Goal: Task Accomplishment & Management: Use online tool/utility

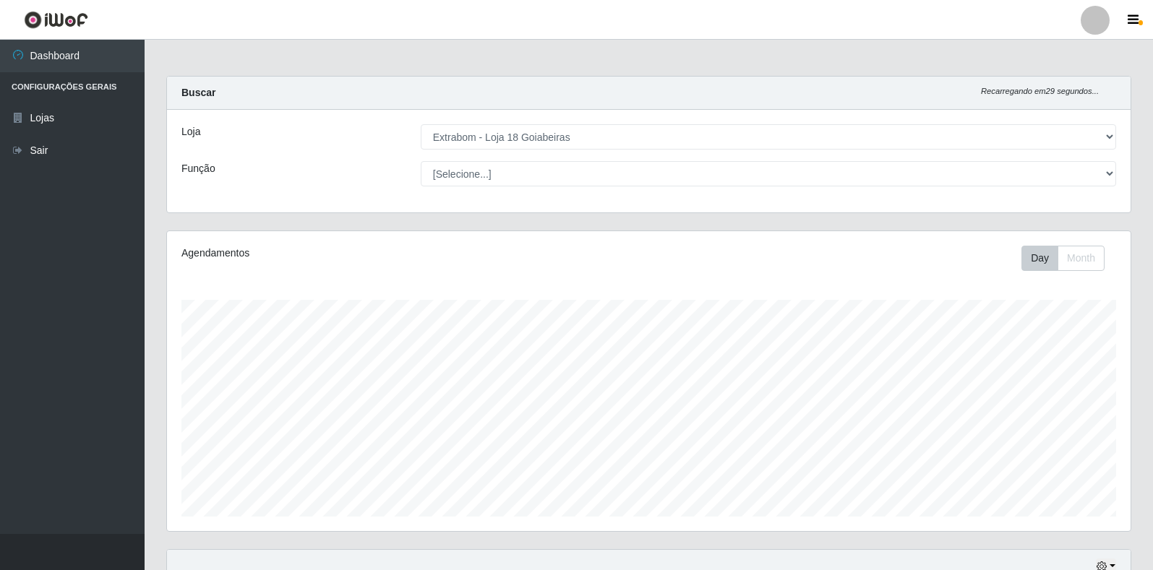
select select "501"
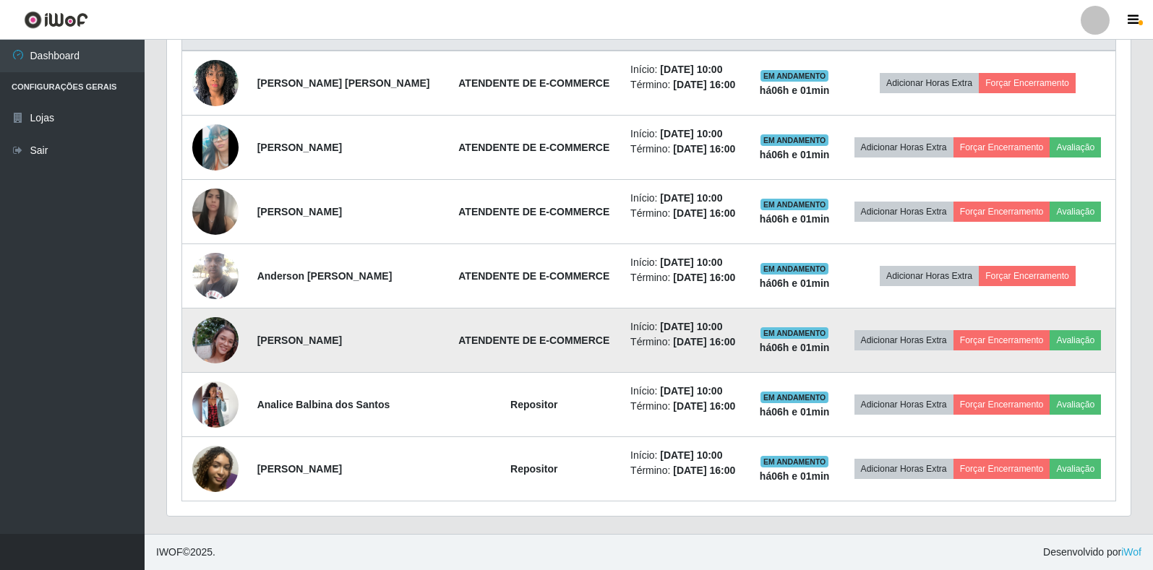
scroll to position [300, 963]
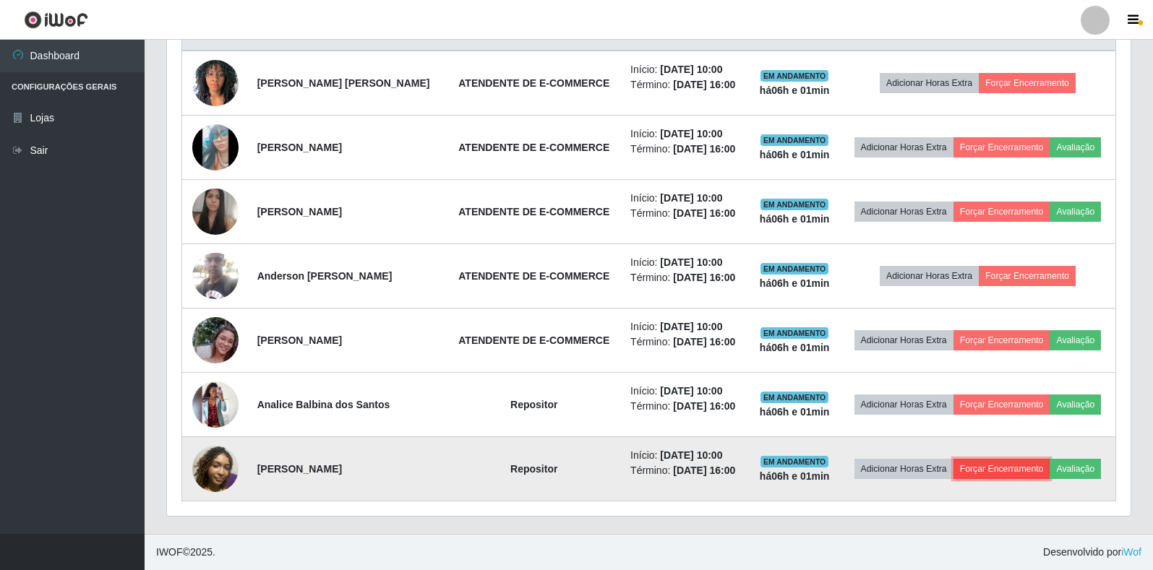
click at [1027, 473] on button "Forçar Encerramento" at bounding box center [1001, 469] width 97 height 20
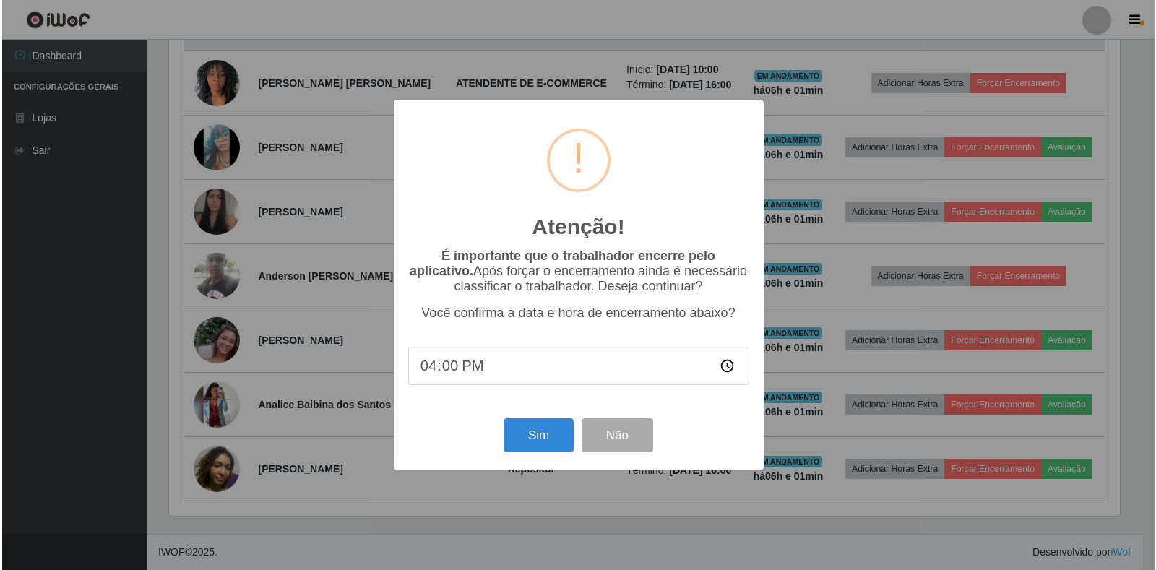
scroll to position [300, 955]
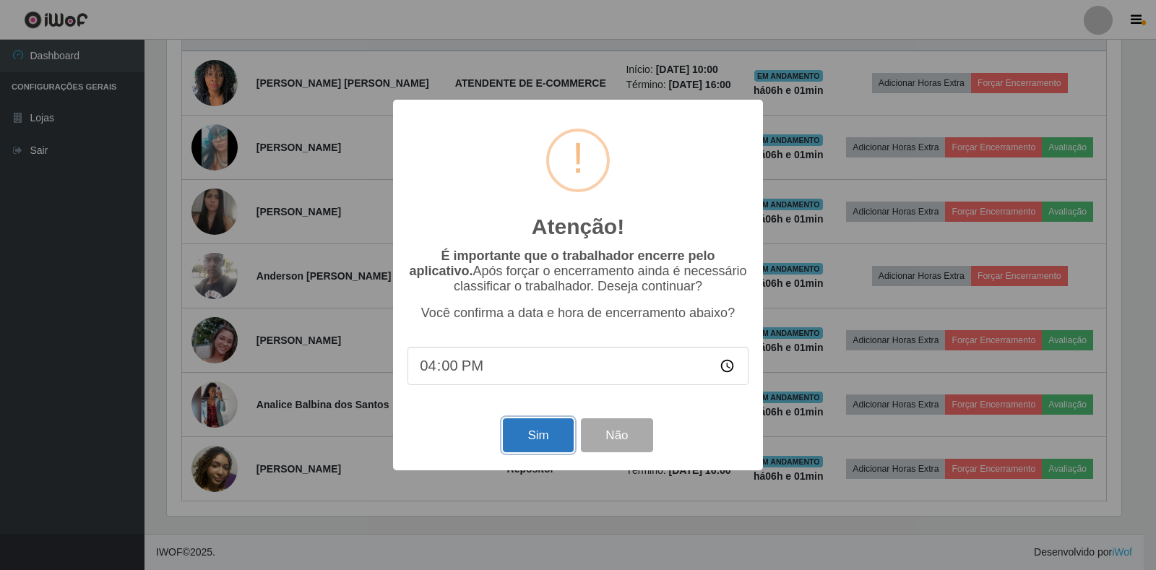
click at [541, 428] on button "Sim" at bounding box center [538, 435] width 70 height 34
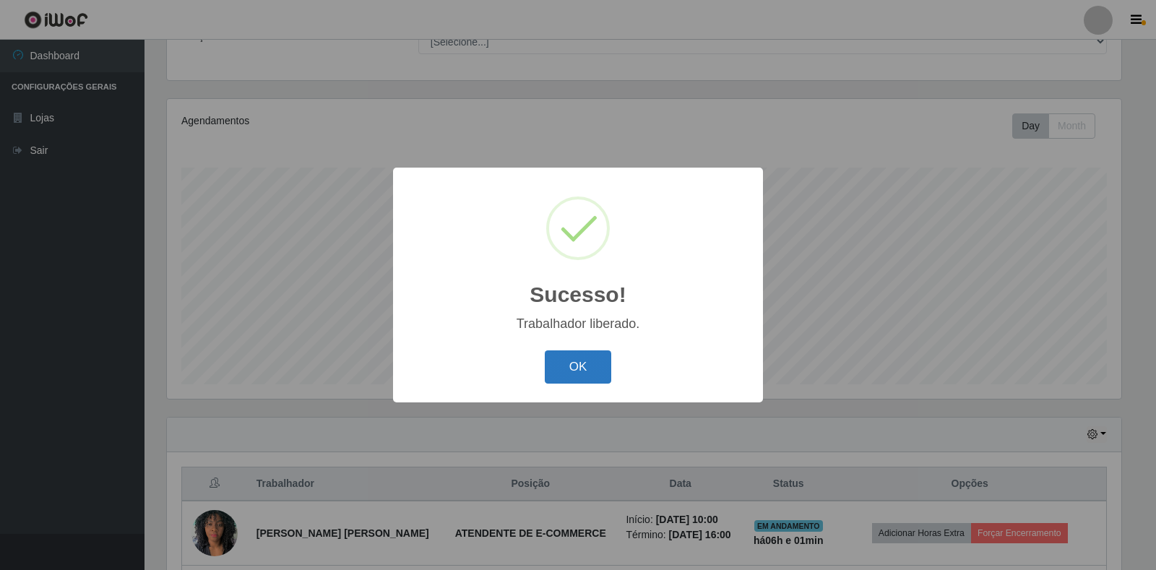
click at [605, 371] on button "OK" at bounding box center [578, 368] width 67 height 34
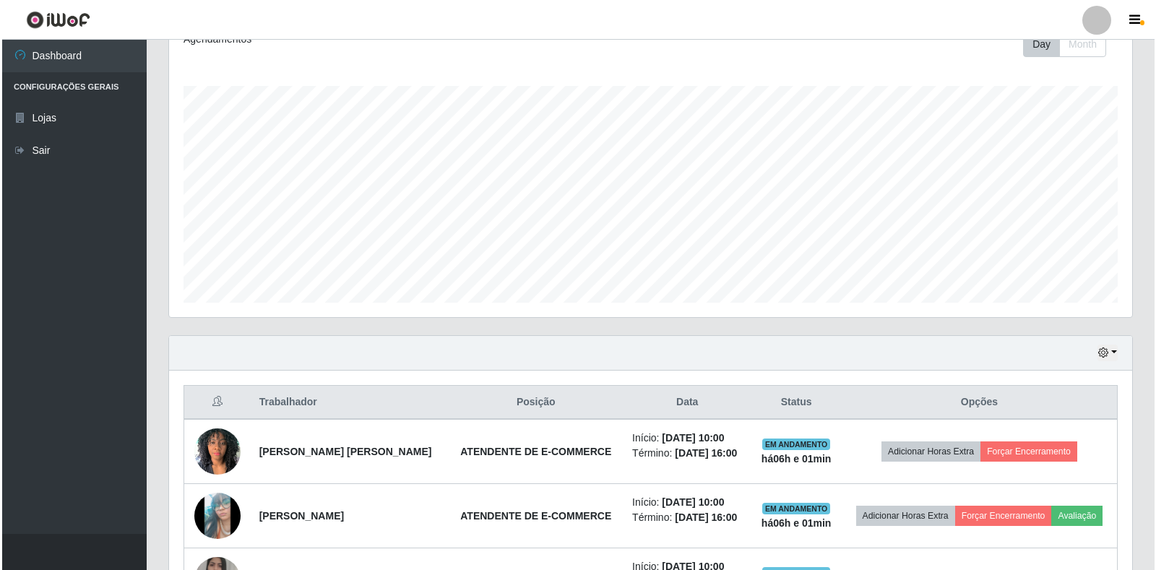
scroll to position [518, 0]
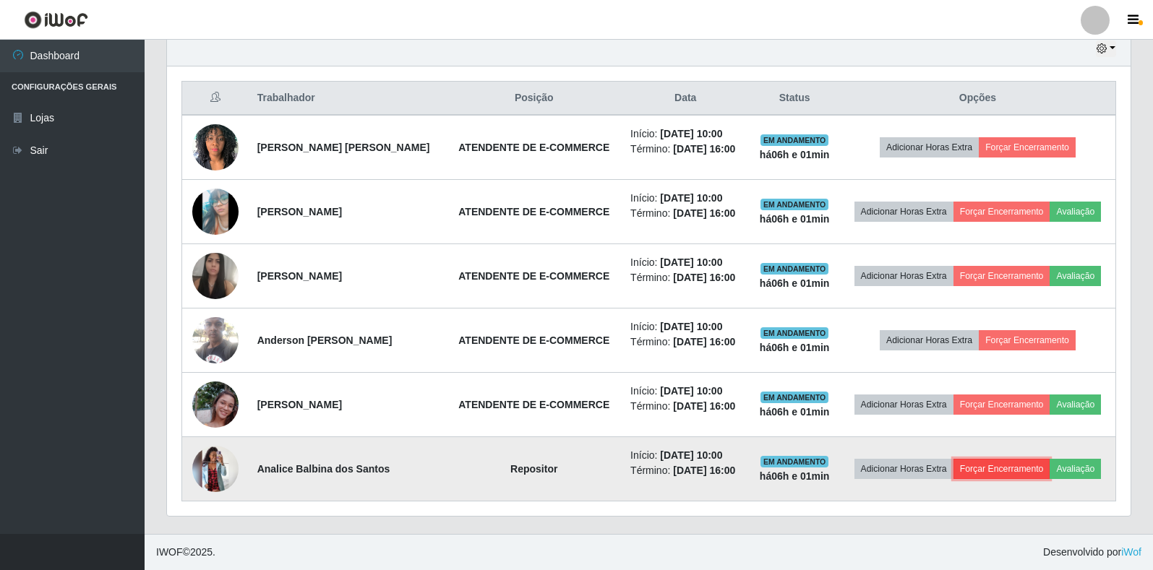
click at [979, 469] on button "Forçar Encerramento" at bounding box center [1001, 469] width 97 height 20
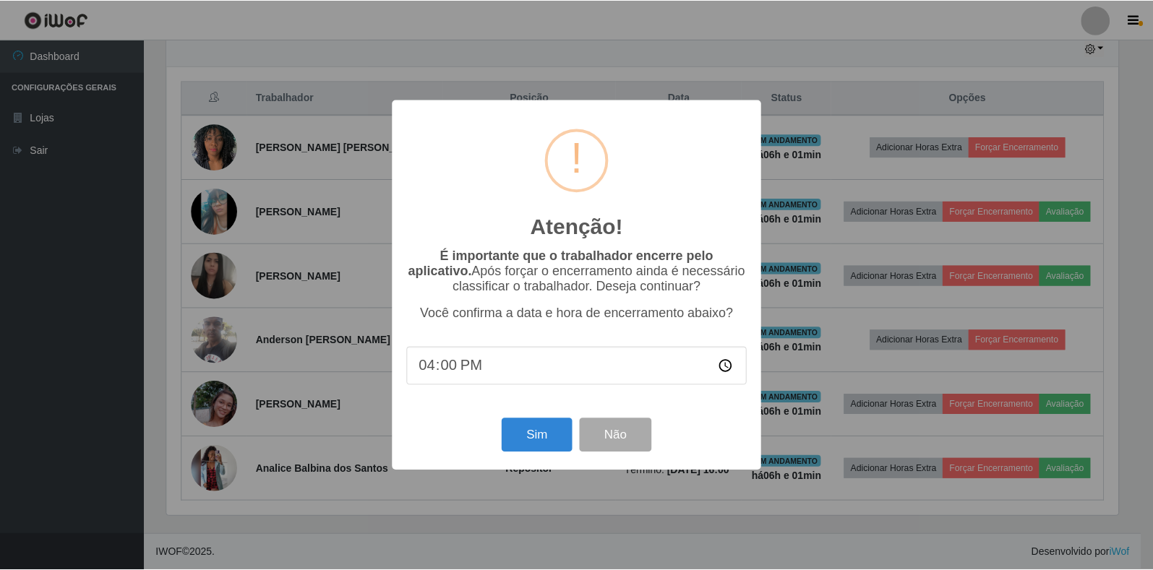
scroll to position [300, 955]
click at [538, 426] on button "Sim" at bounding box center [538, 435] width 70 height 34
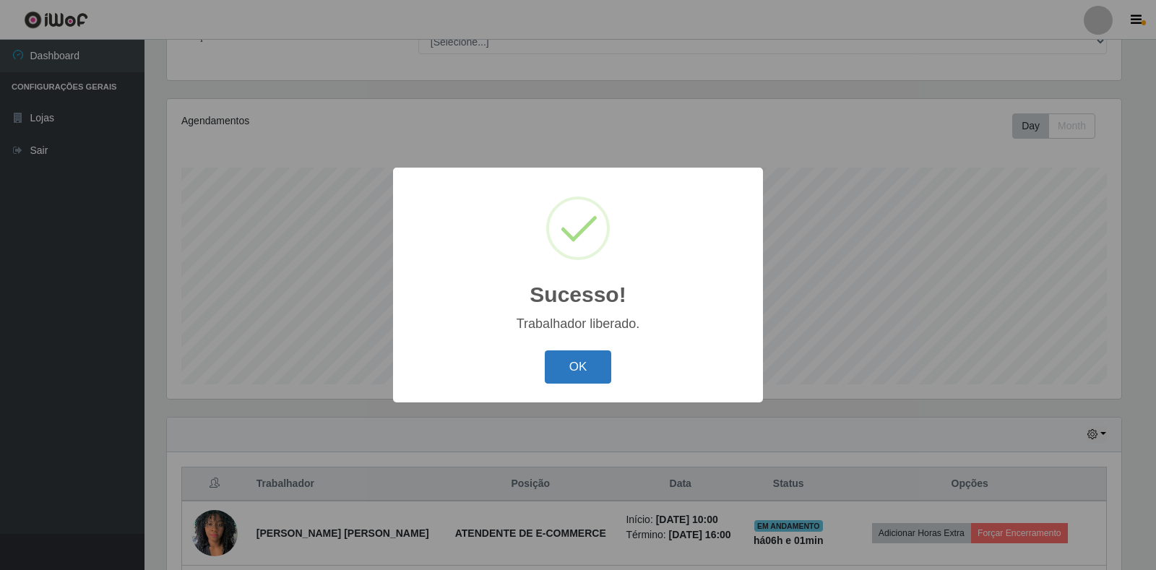
click at [577, 358] on button "OK" at bounding box center [578, 368] width 67 height 34
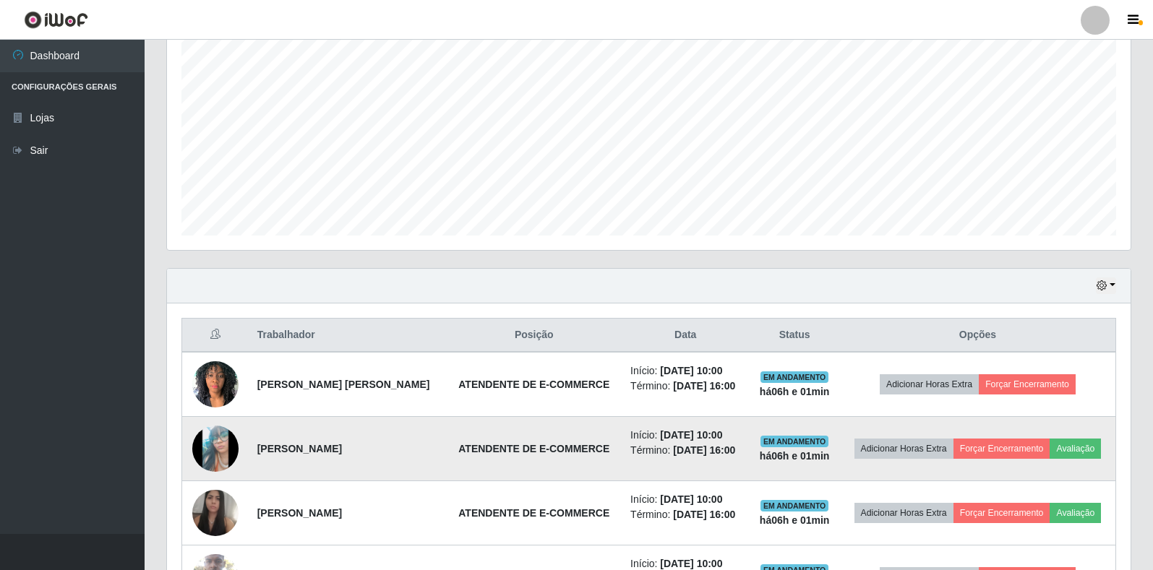
scroll to position [454, 0]
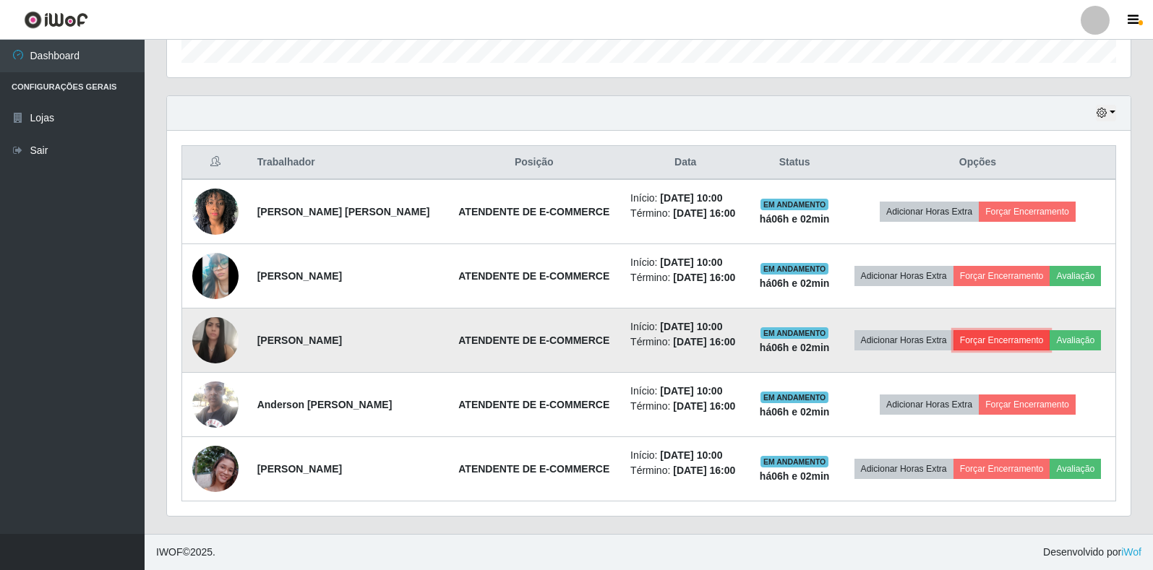
click at [1004, 339] on button "Forçar Encerramento" at bounding box center [1001, 340] width 97 height 20
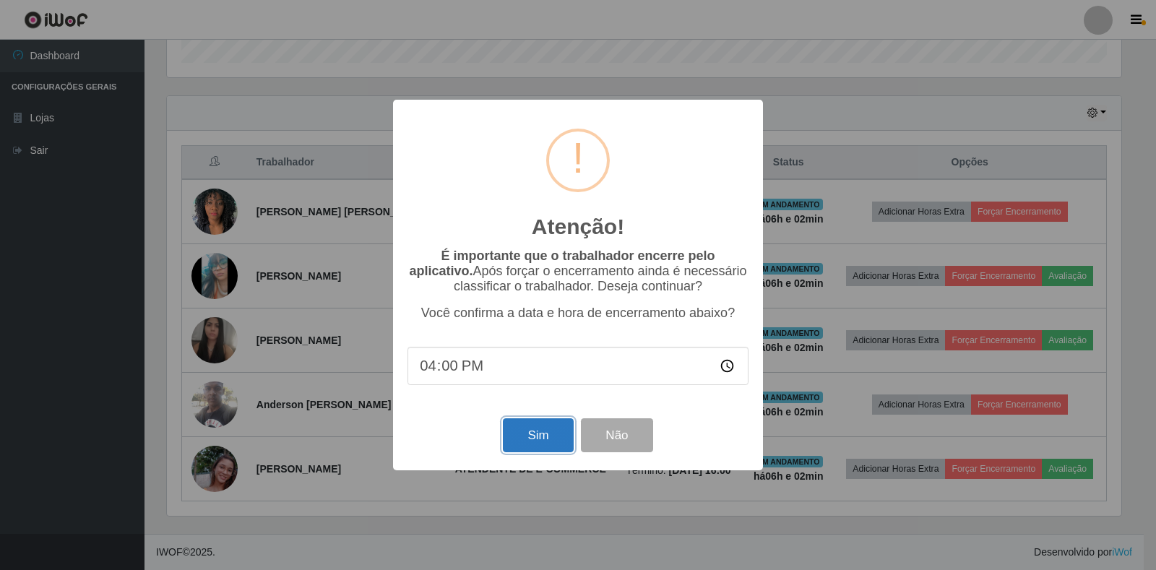
click at [546, 437] on button "Sim" at bounding box center [538, 435] width 70 height 34
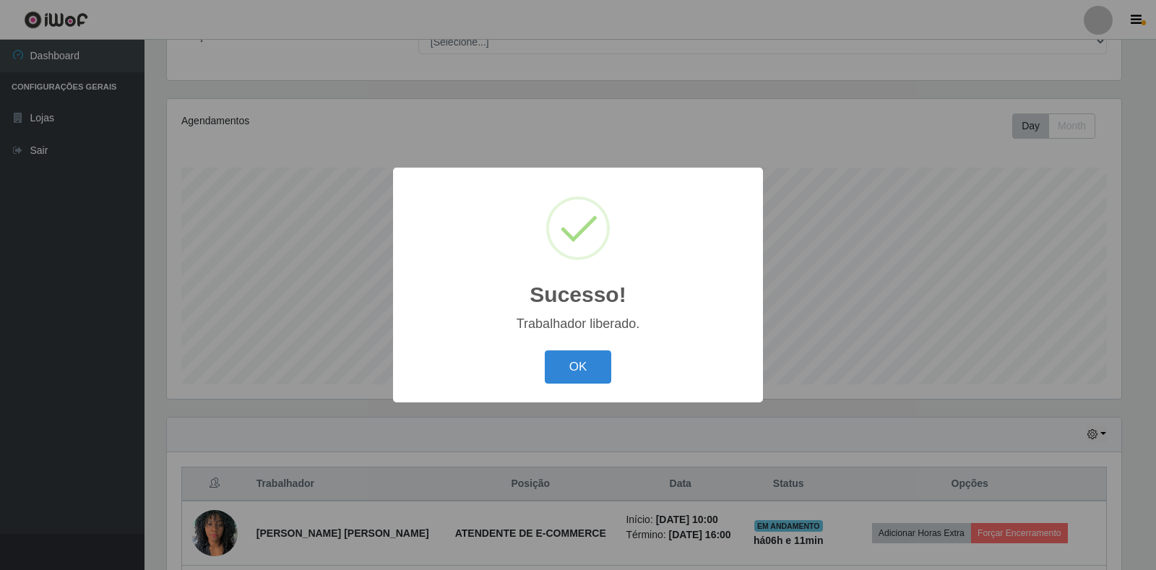
click at [586, 372] on button "OK" at bounding box center [578, 368] width 67 height 34
click at [587, 372] on div "Sucesso! × Trabalhador liberado. OK Cancel" at bounding box center [578, 285] width 1156 height 570
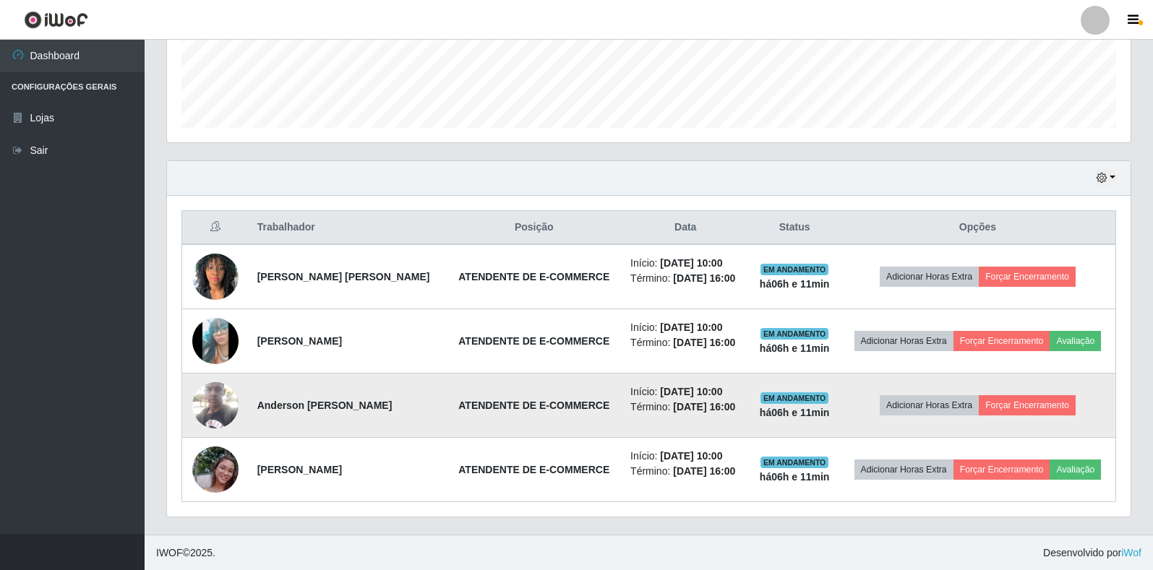
scroll to position [390, 0]
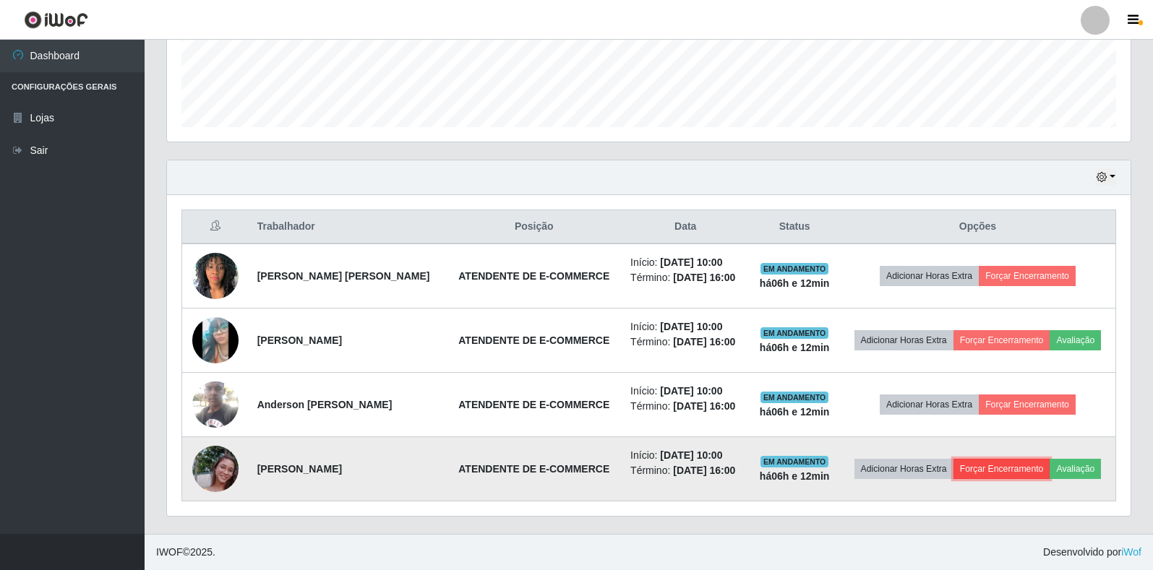
click at [1010, 472] on button "Forçar Encerramento" at bounding box center [1001, 469] width 97 height 20
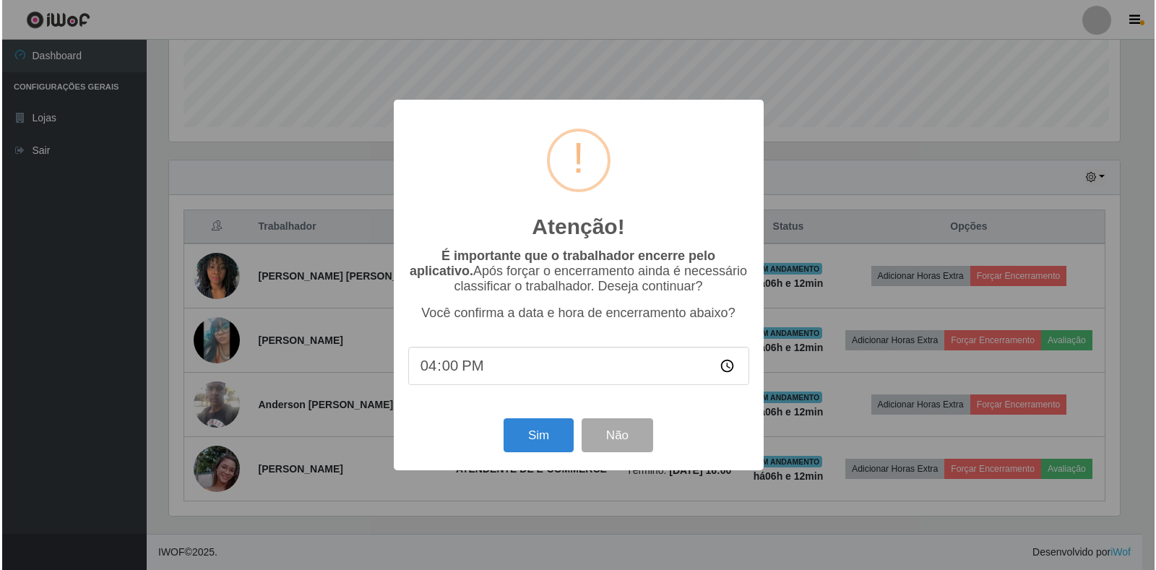
scroll to position [300, 955]
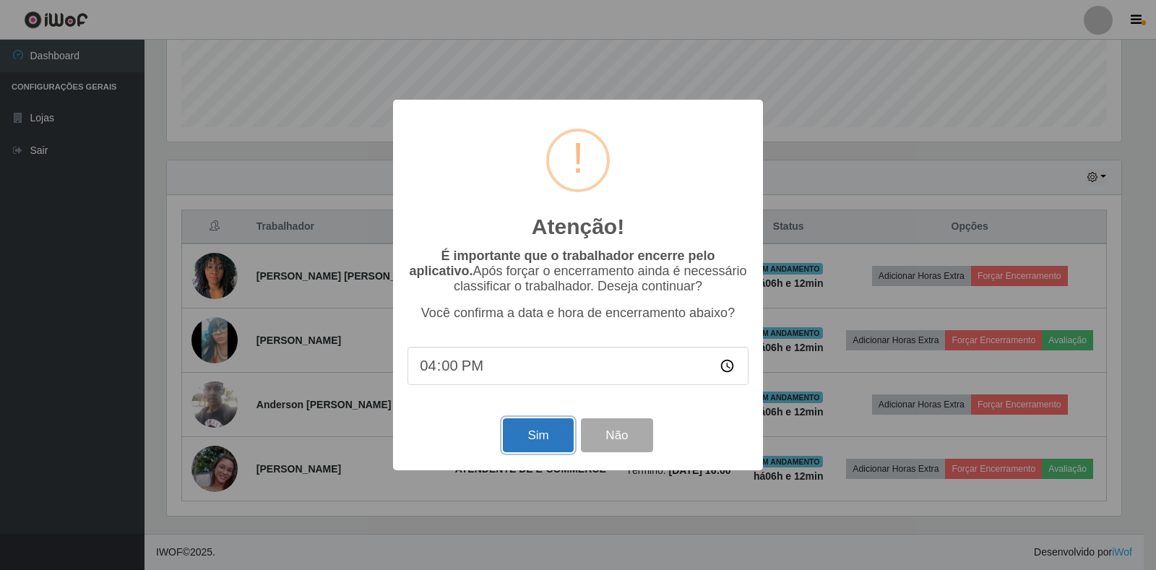
click at [541, 438] on button "Sim" at bounding box center [538, 435] width 70 height 34
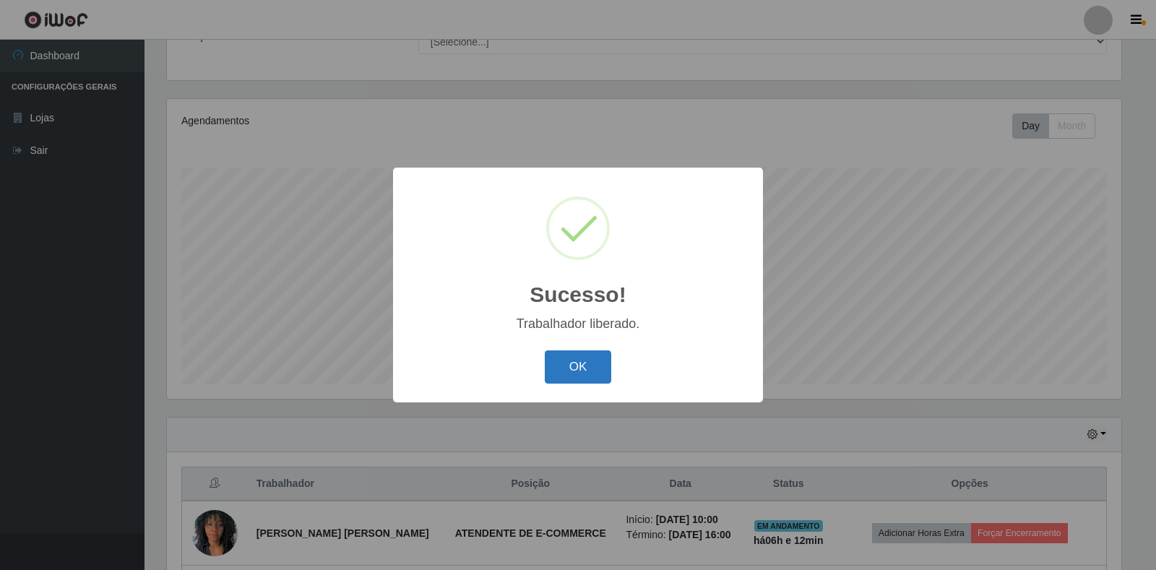
click at [564, 368] on button "OK" at bounding box center [578, 368] width 67 height 34
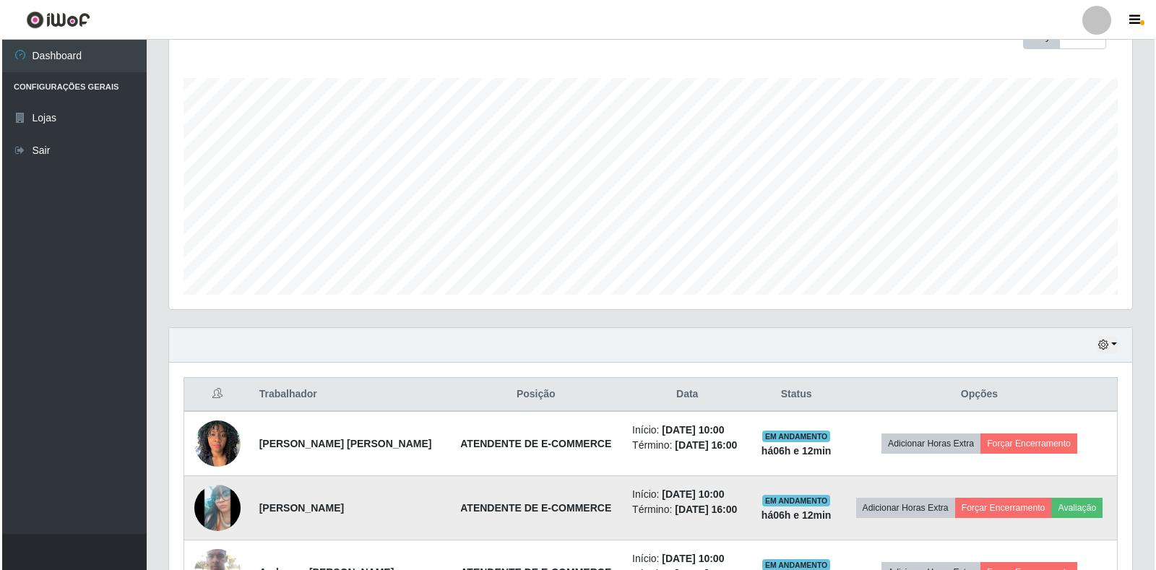
scroll to position [325, 0]
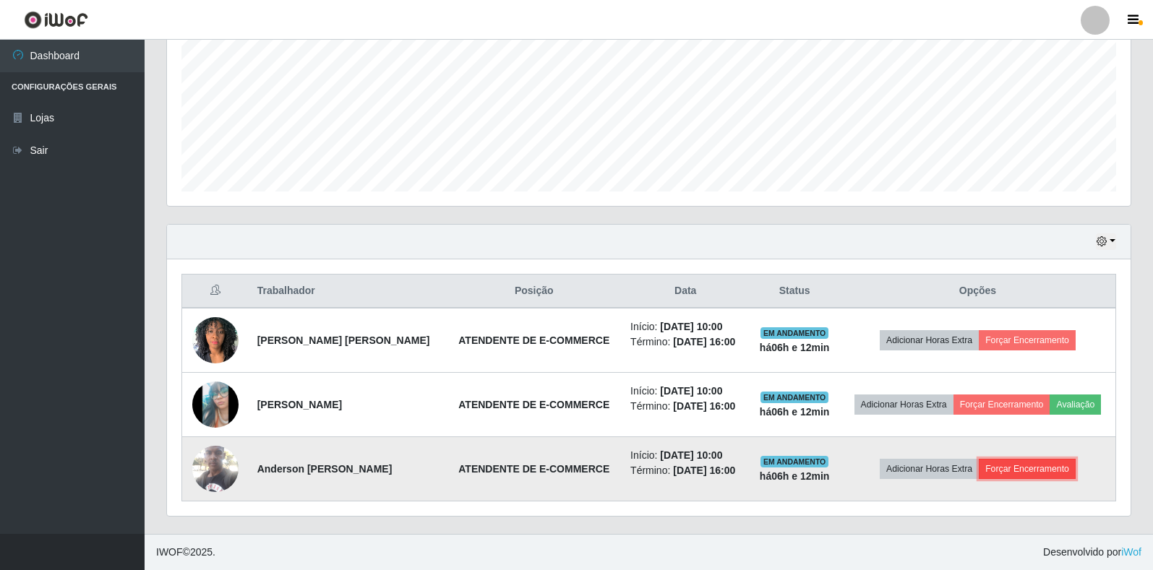
click at [1021, 469] on button "Forçar Encerramento" at bounding box center [1027, 469] width 97 height 20
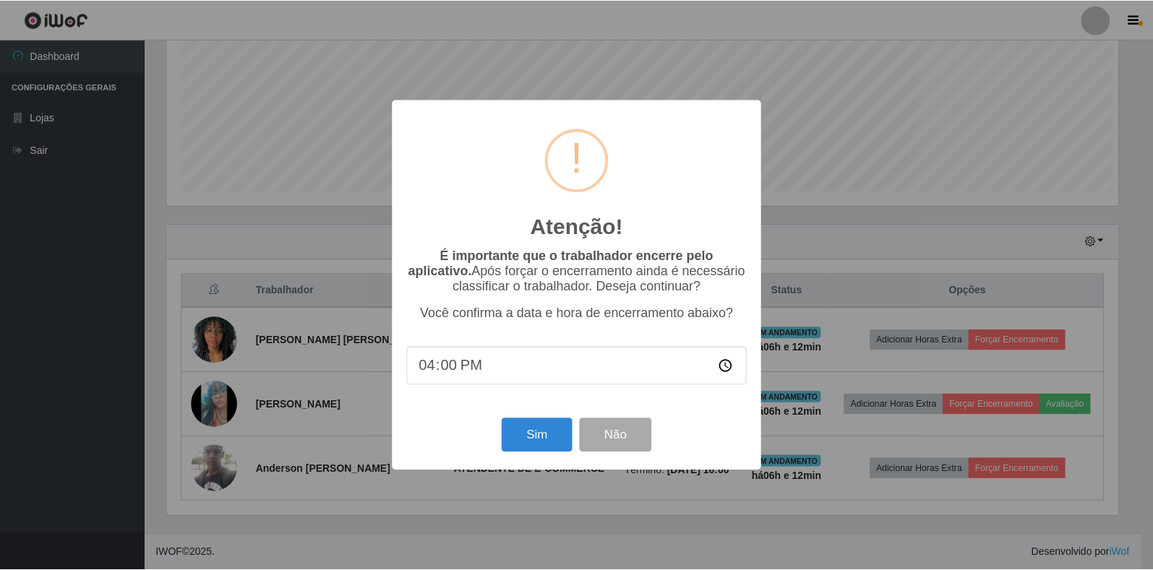
scroll to position [300, 955]
click at [541, 438] on button "Sim" at bounding box center [538, 435] width 70 height 34
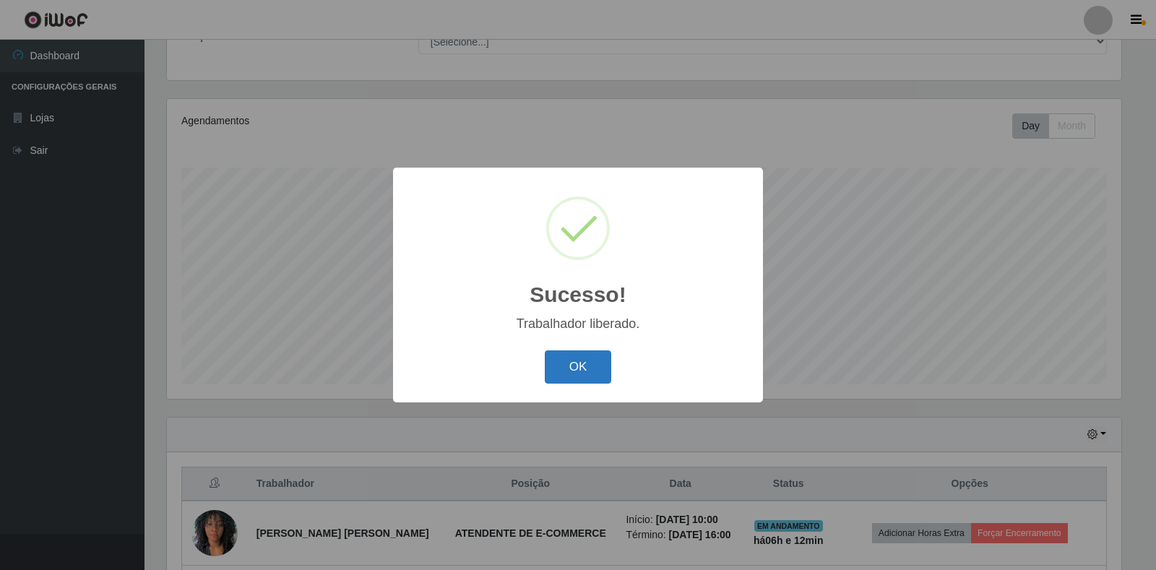
click at [601, 377] on button "OK" at bounding box center [578, 368] width 67 height 34
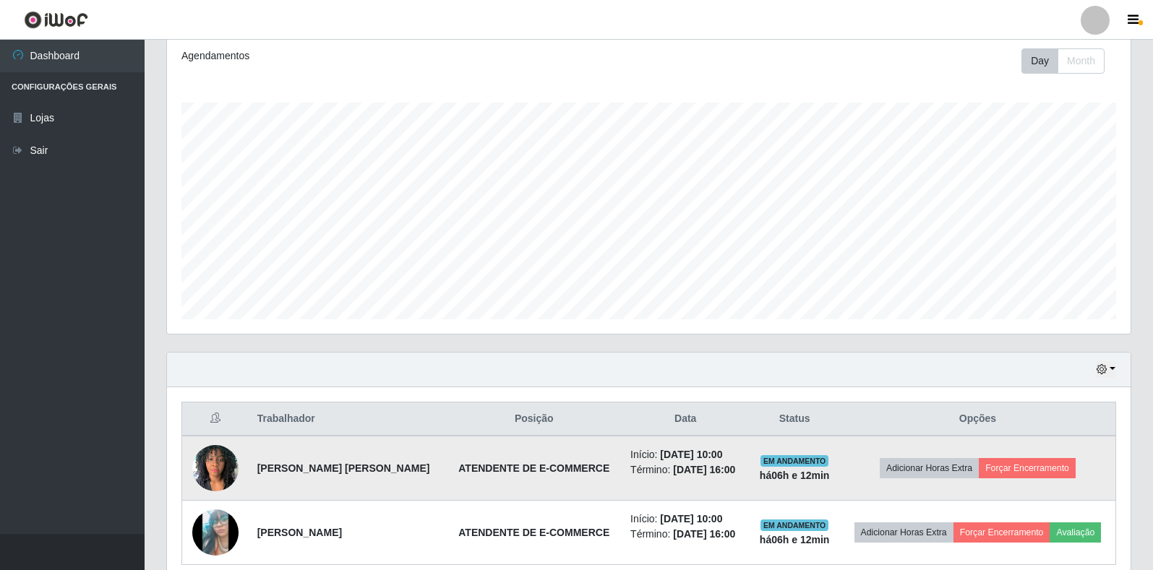
scroll to position [261, 0]
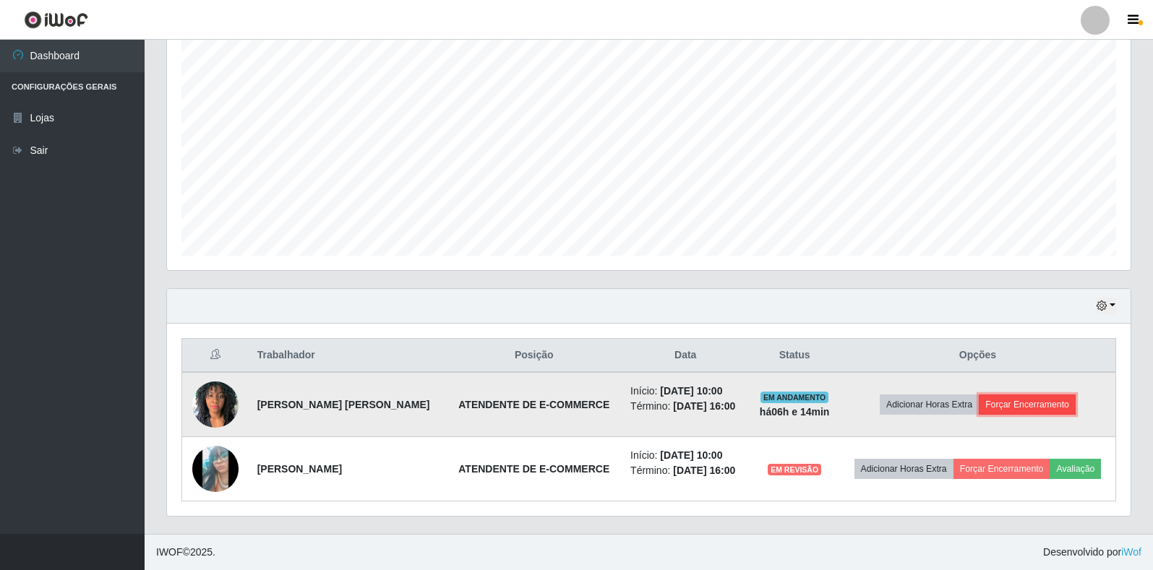
click at [1028, 406] on button "Forçar Encerramento" at bounding box center [1027, 405] width 97 height 20
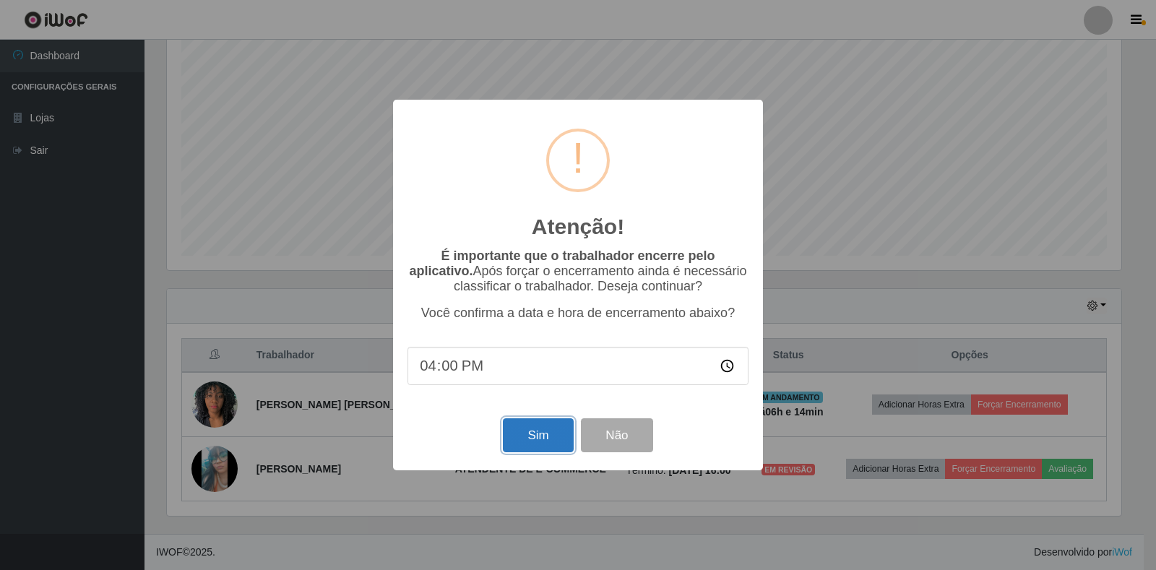
click at [556, 432] on button "Sim" at bounding box center [538, 435] width 70 height 34
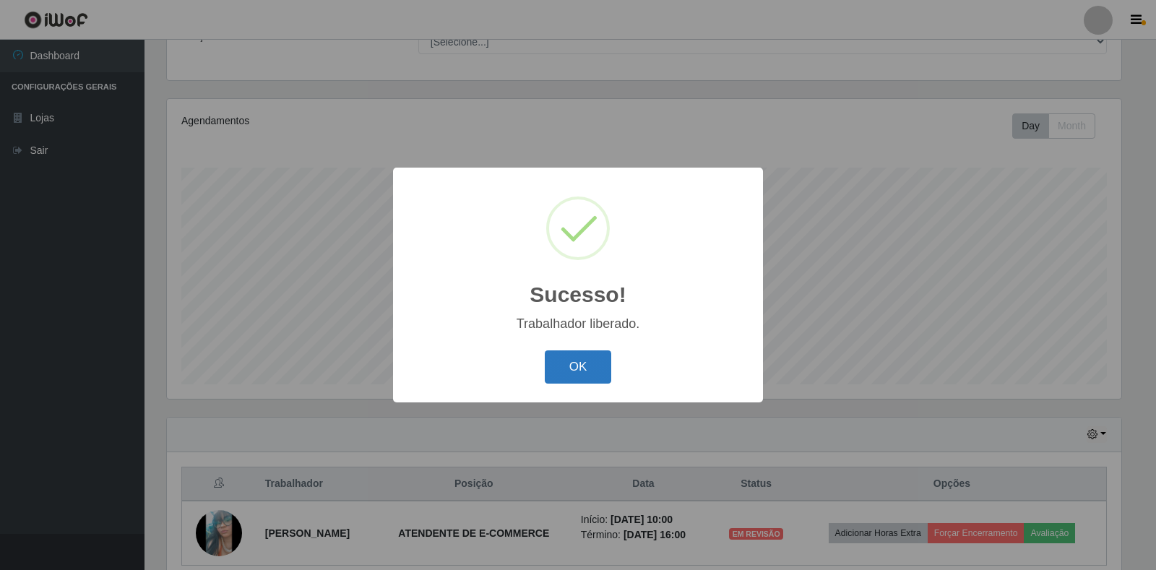
click at [586, 364] on button "OK" at bounding box center [578, 368] width 67 height 34
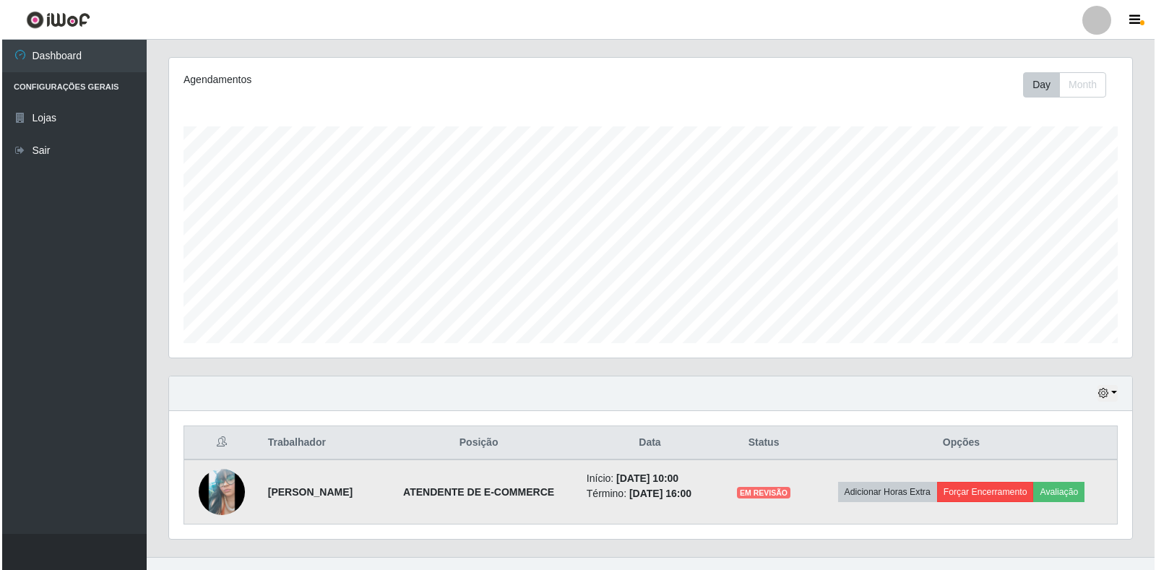
scroll to position [197, 0]
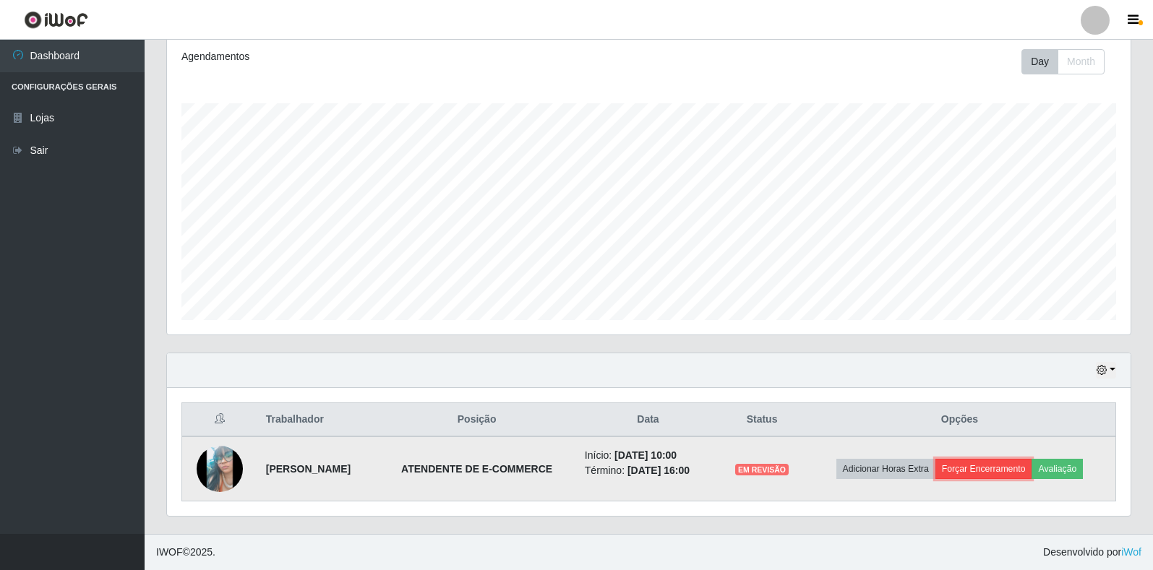
click at [1012, 465] on button "Forçar Encerramento" at bounding box center [983, 469] width 97 height 20
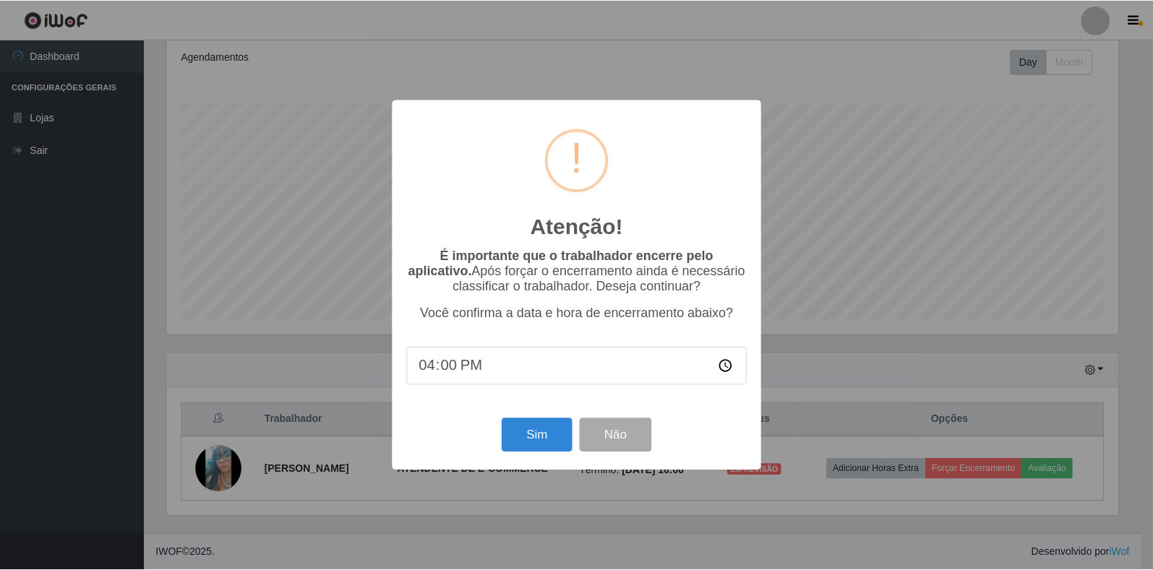
scroll to position [300, 955]
click at [533, 437] on button "Sim" at bounding box center [538, 435] width 70 height 34
